Goal: Check status: Check status

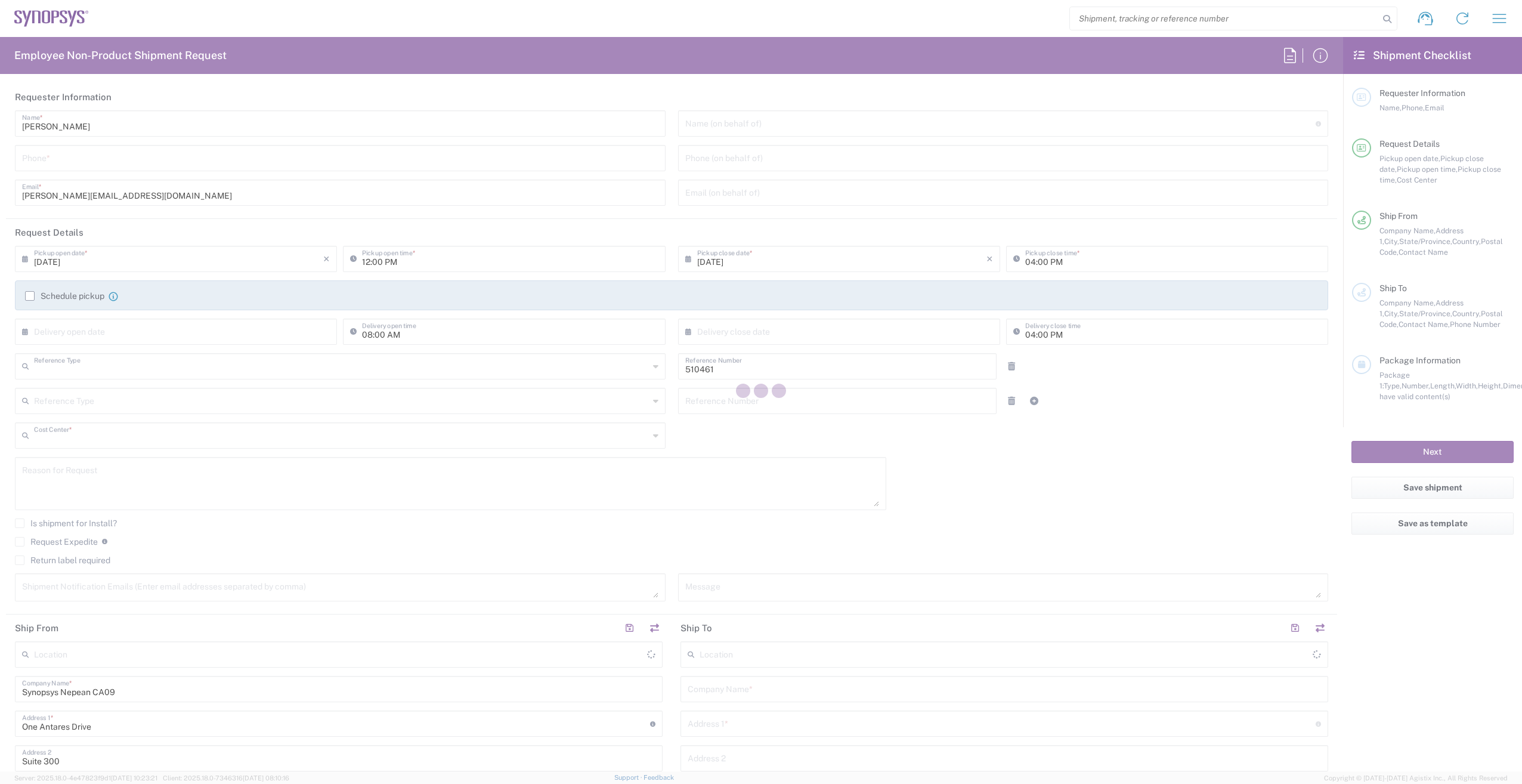
type input "Department"
type input "CA02, SG, MSIP2, R&D 510461"
type input "[GEOGRAPHIC_DATA]"
type input "Delivered at Place"
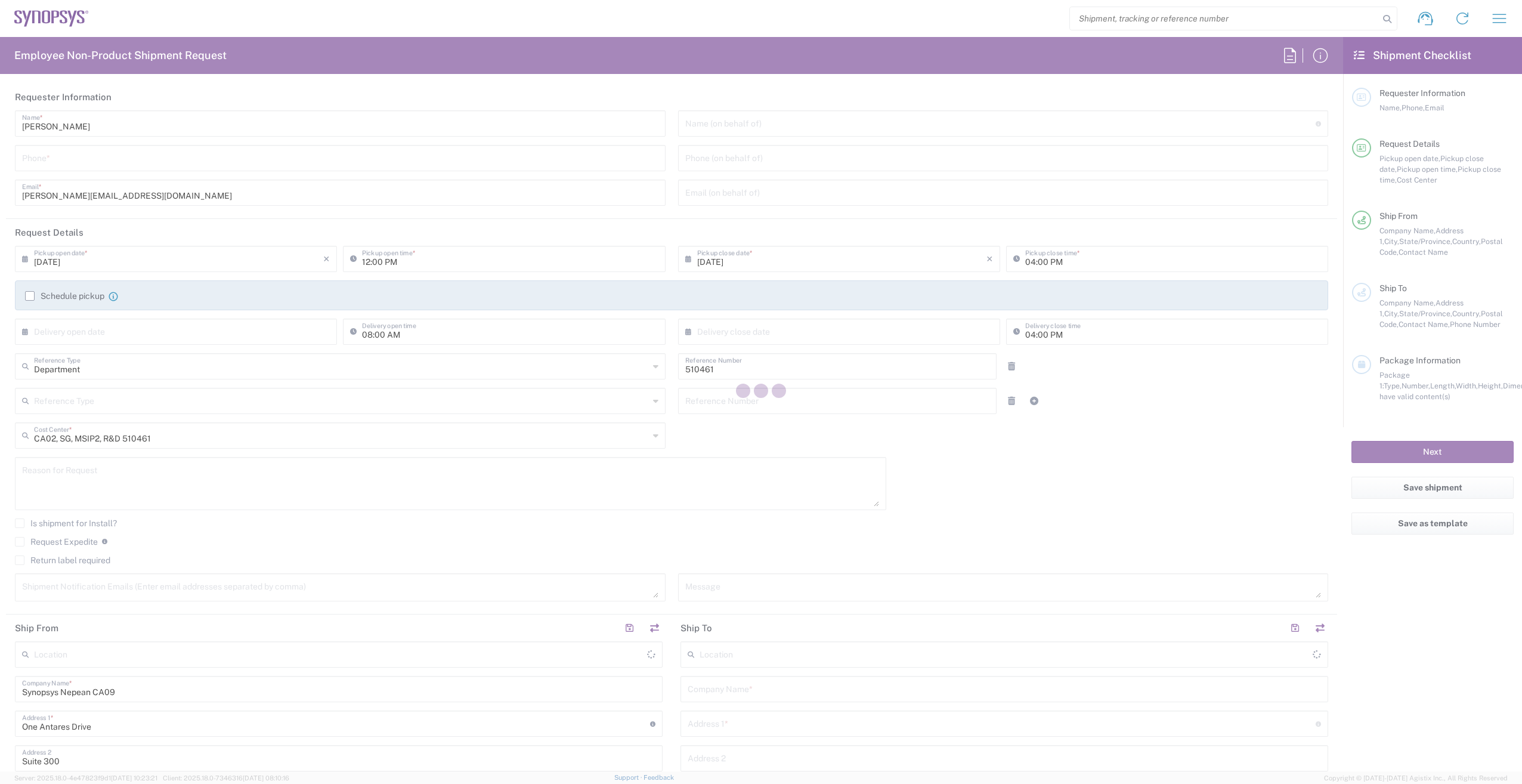
type input "[GEOGRAPHIC_DATA]"
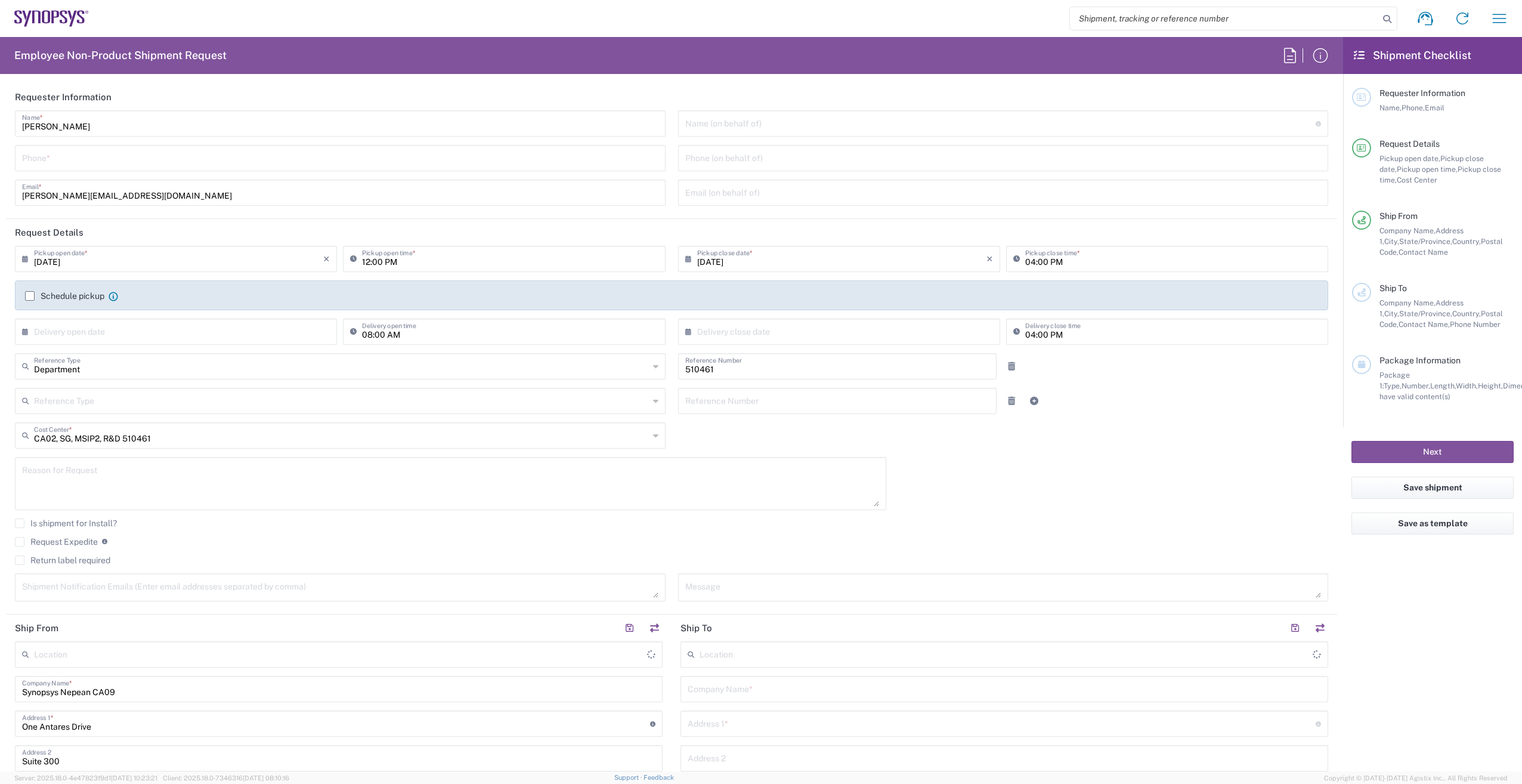
type input "Nepean CA09"
paste input "392674320898"
type input "392674320898"
click at [1385, 21] on icon at bounding box center [1387, 19] width 17 height 17
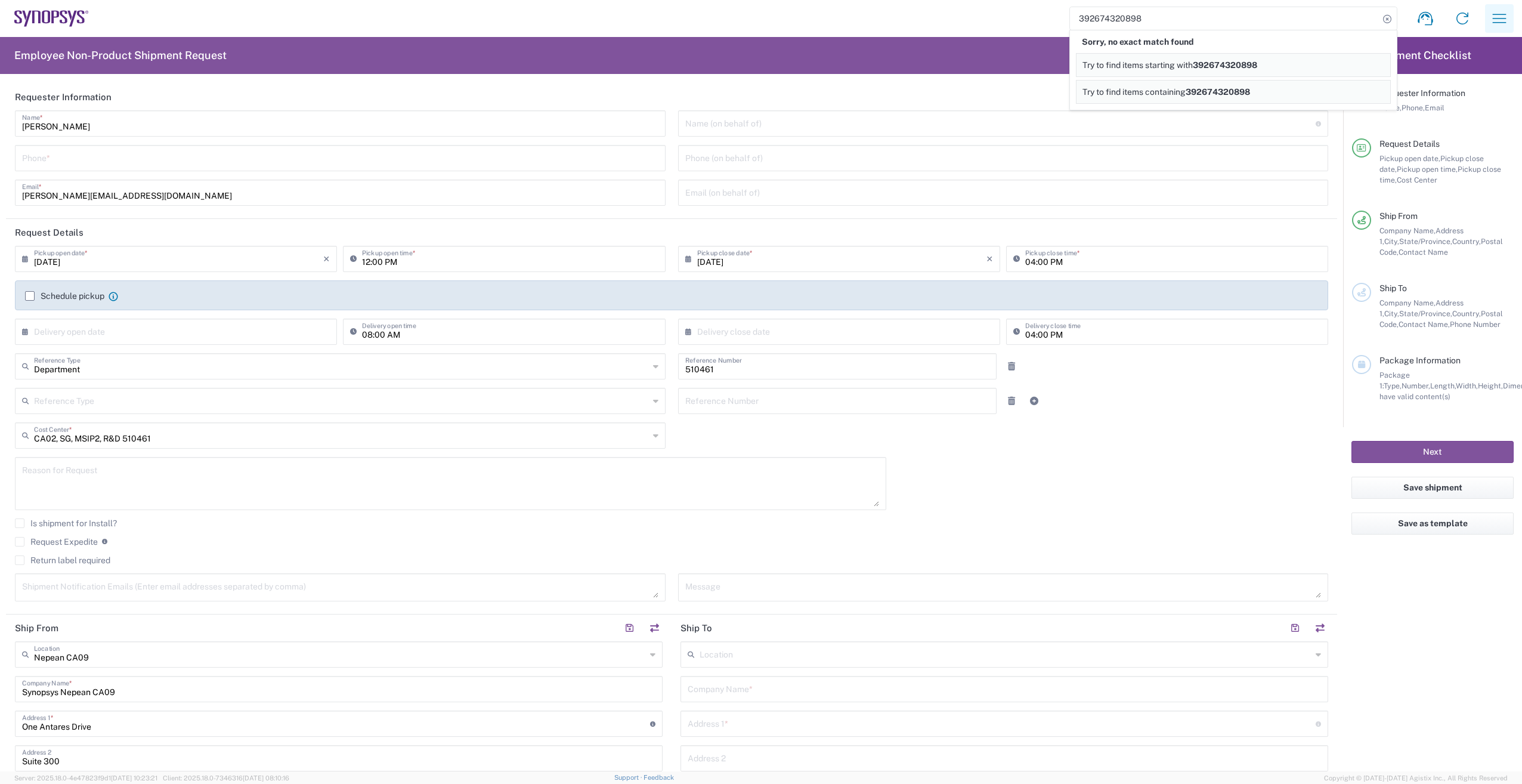
click at [1496, 17] on icon "button" at bounding box center [1500, 19] width 19 height 19
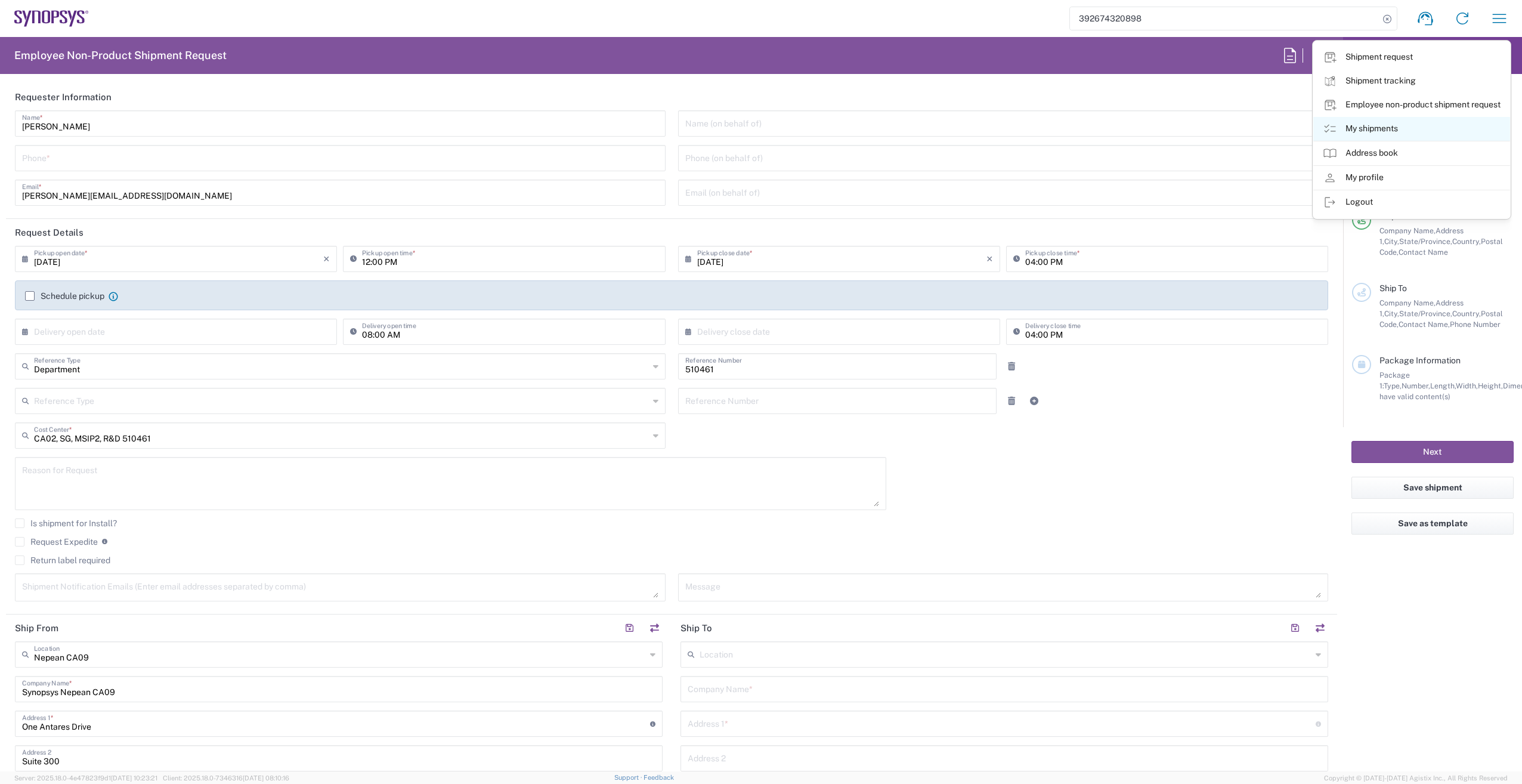
click at [1331, 130] on icon at bounding box center [1330, 128] width 14 height 14
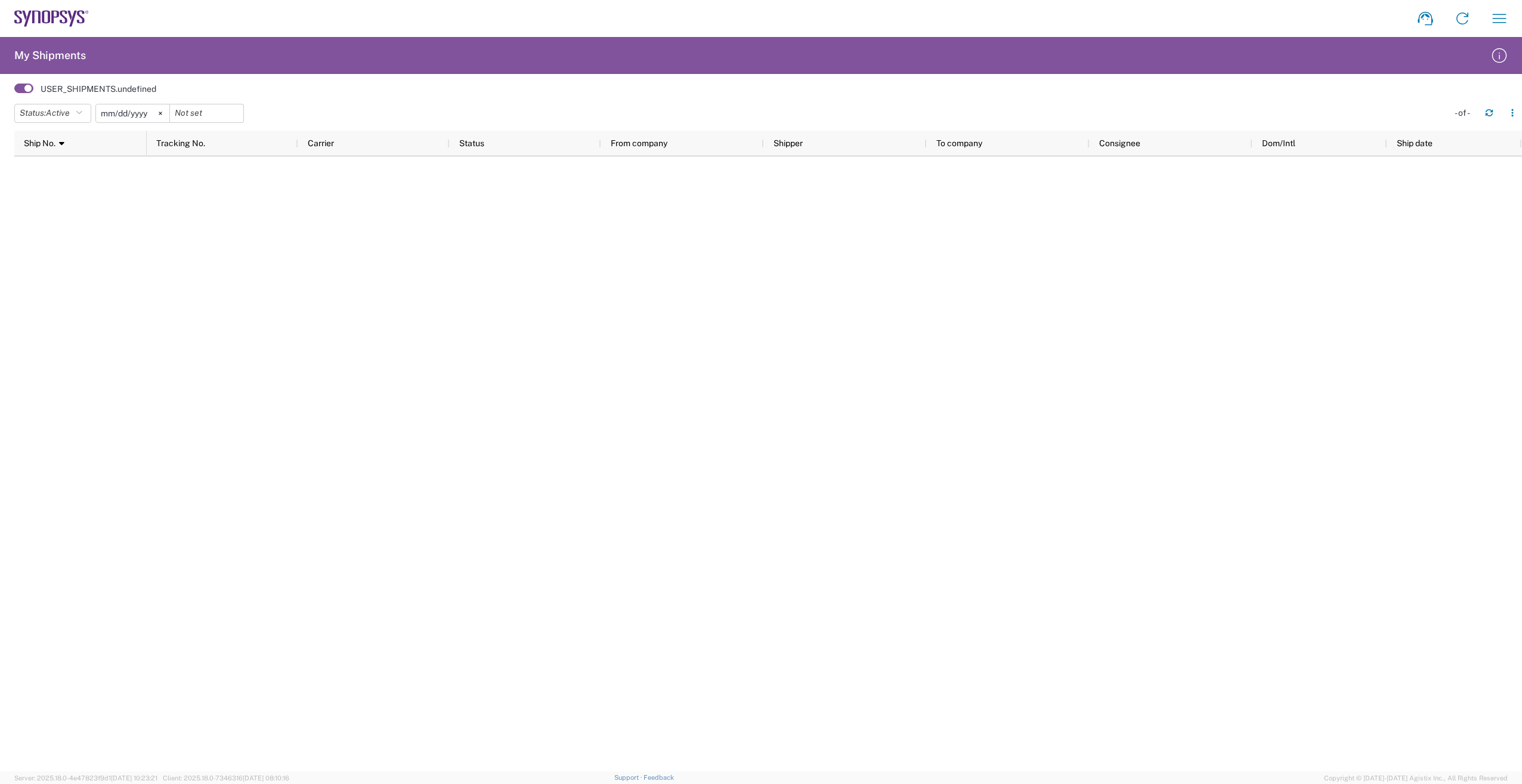
click at [26, 89] on span at bounding box center [24, 88] width 19 height 10
click at [14, 92] on input "checkbox" at bounding box center [14, 92] width 0 height 0
click at [26, 89] on span at bounding box center [24, 88] width 19 height 10
click at [14, 92] on input "checkbox" at bounding box center [14, 92] width 0 height 0
click at [1499, 14] on icon "button" at bounding box center [1500, 19] width 19 height 19
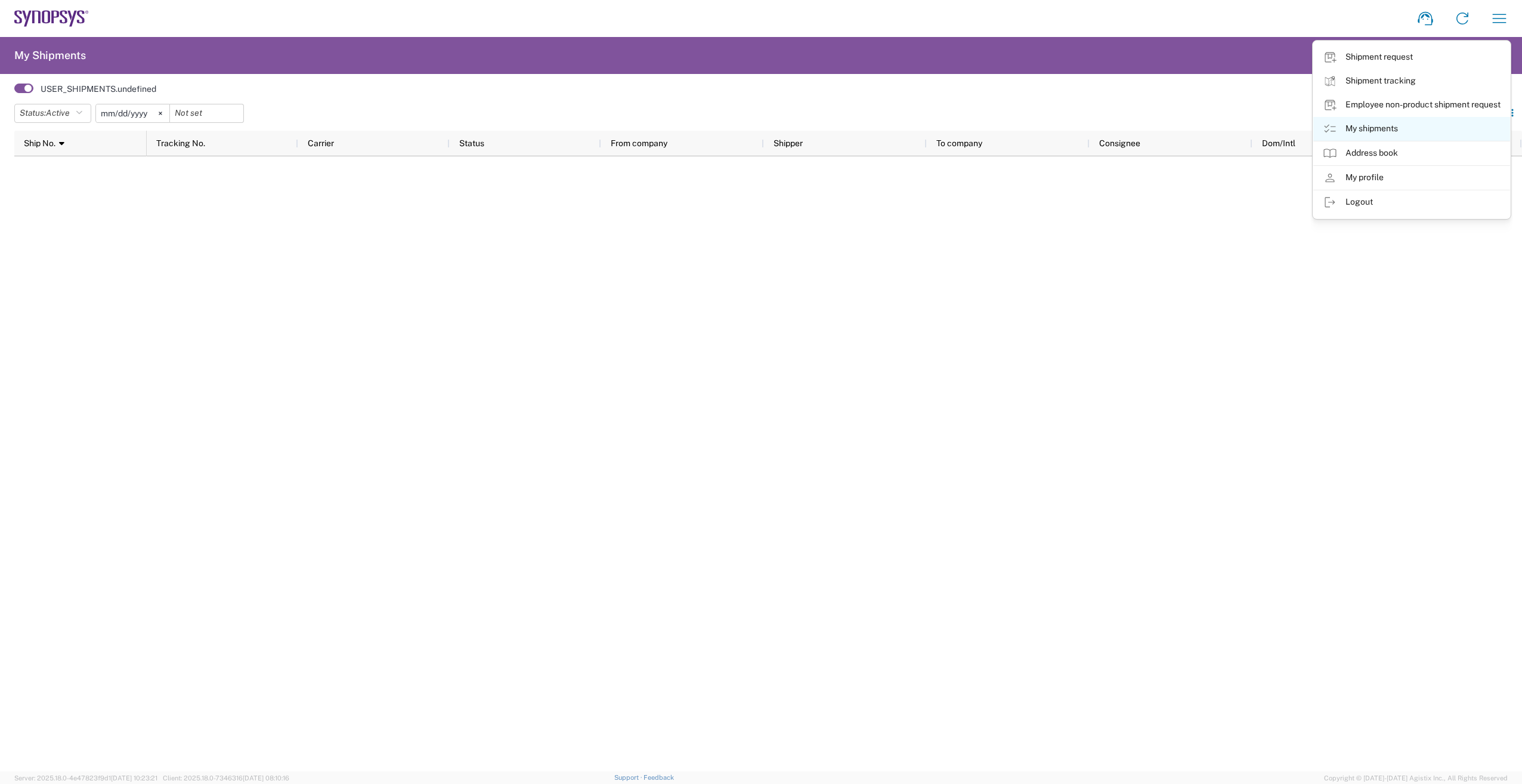
click at [1329, 127] on icon at bounding box center [1330, 128] width 14 height 14
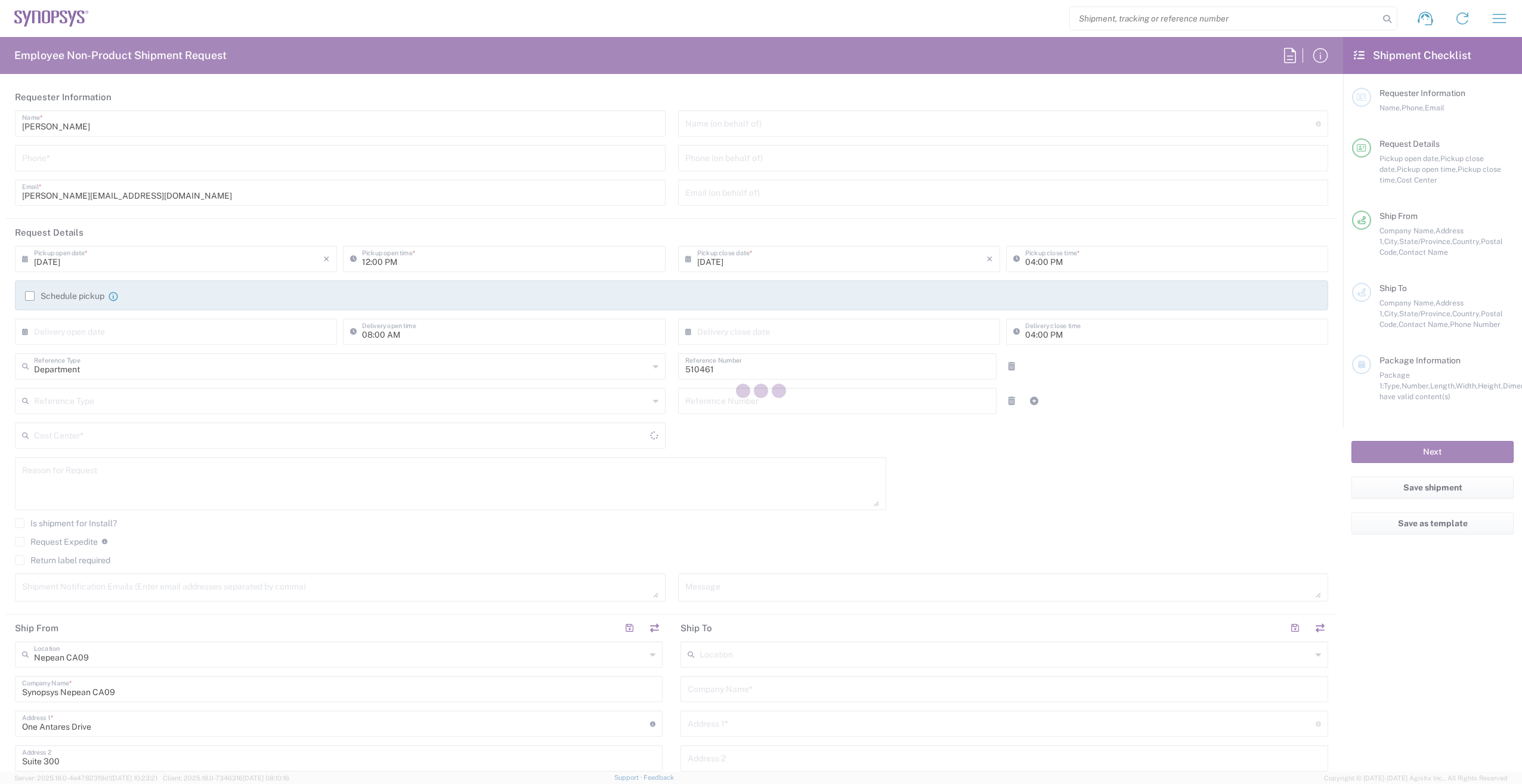
type input "CA02, SG, MSIP2, R&D 510461"
type input "[GEOGRAPHIC_DATA]"
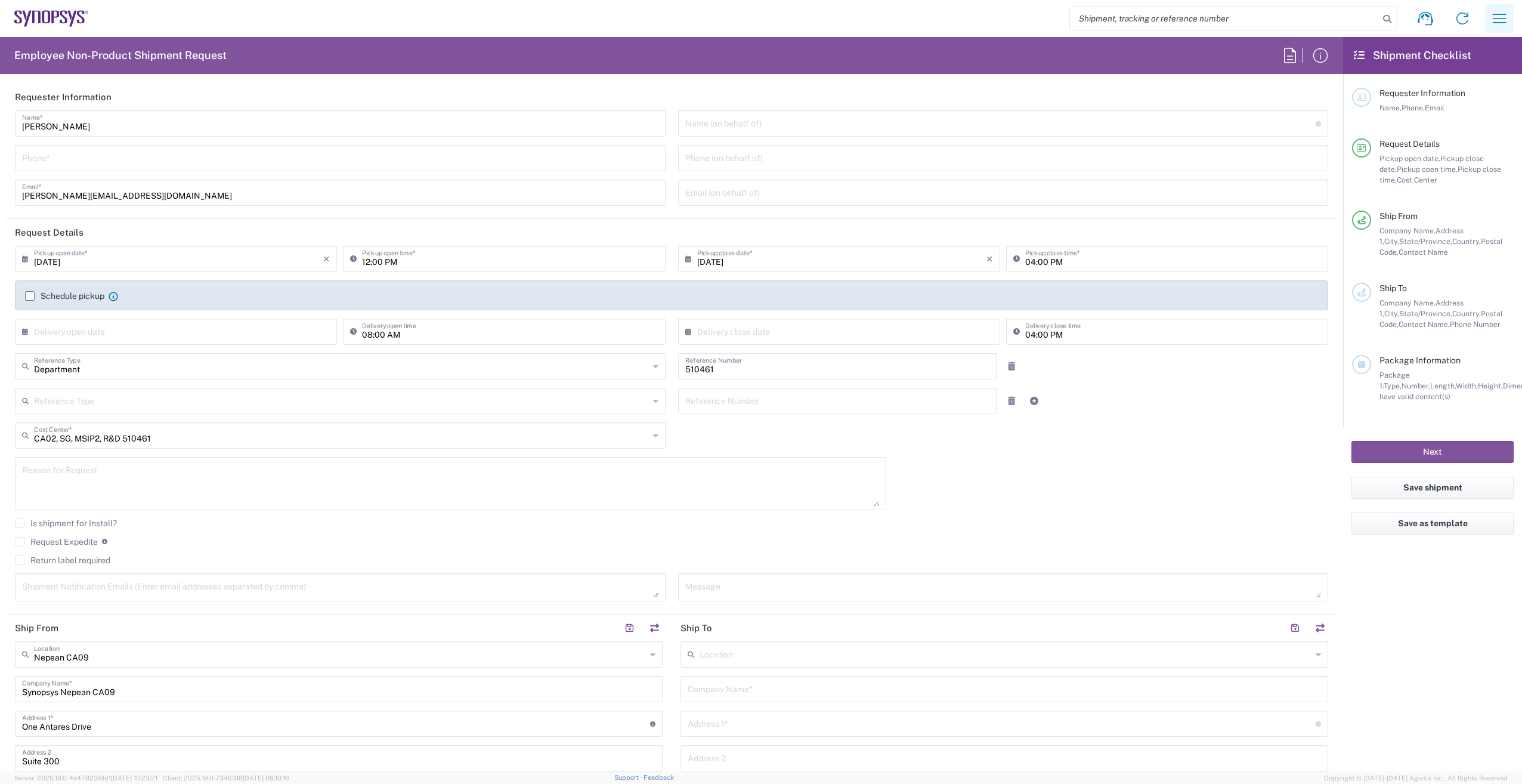
click at [1497, 16] on icon "button" at bounding box center [1500, 19] width 19 height 19
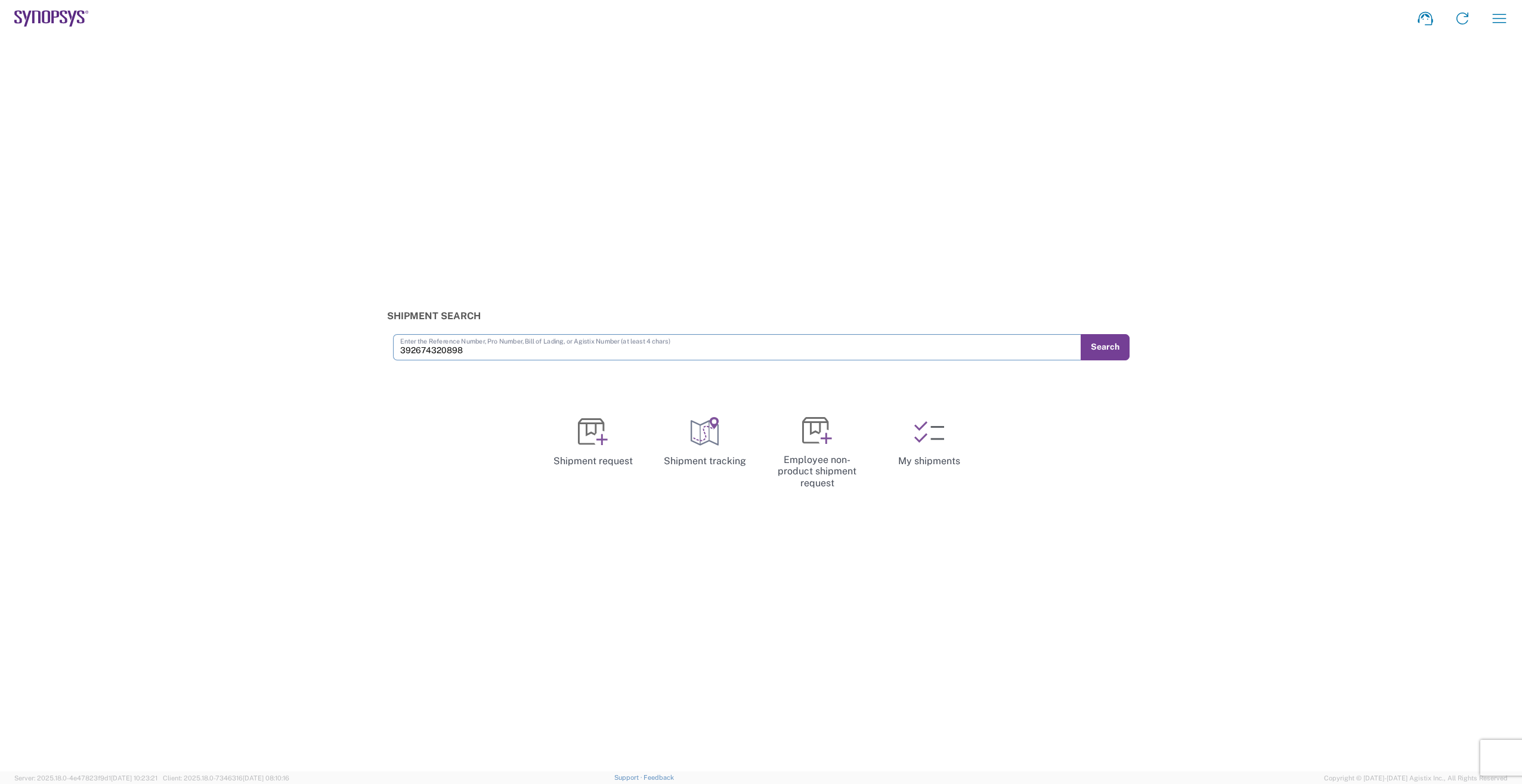
type input "392674320898"
click at [1100, 346] on button "Search" at bounding box center [1105, 347] width 49 height 26
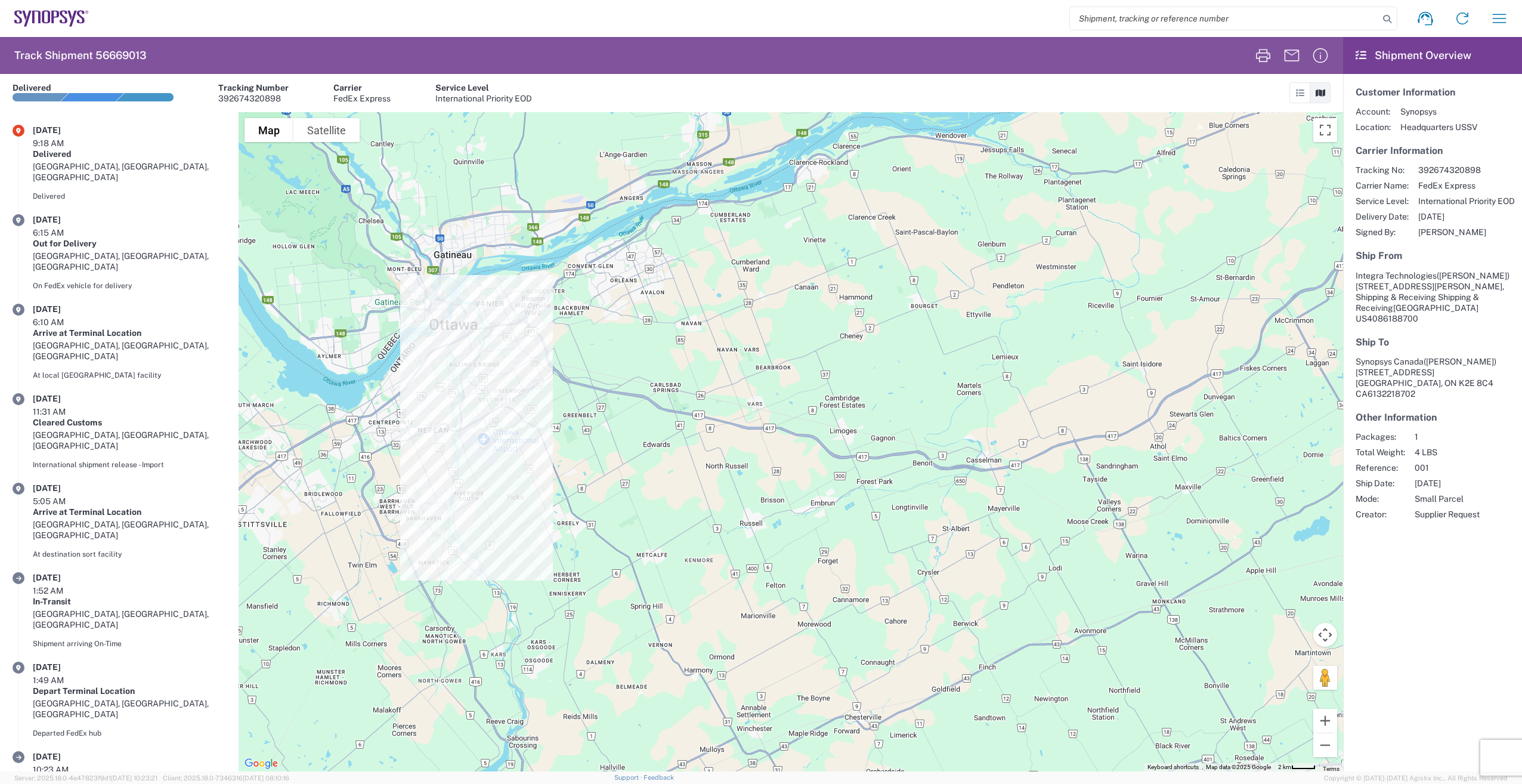
scroll to position [1, 0]
drag, startPoint x: 35, startPoint y: 130, endPoint x: 169, endPoint y: 136, distance: 134.1
click at [169, 136] on div "09/02/2025 9:18 AM Delivered OTTAWA, ON, CA Delivered" at bounding box center [130, 165] width 193 height 81
